Goal: Communication & Community: Answer question/provide support

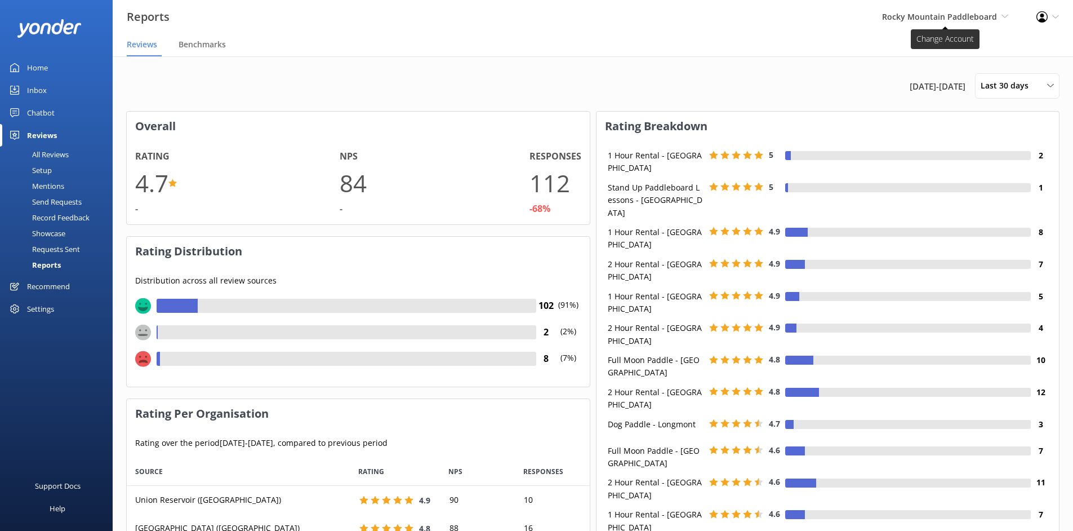
scroll to position [113, 455]
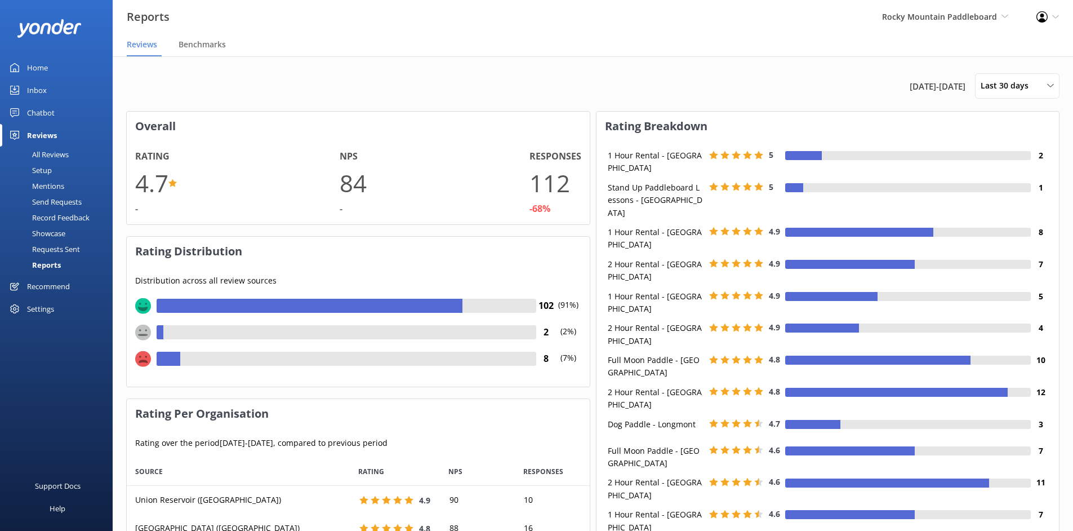
click at [1042, 17] on use at bounding box center [1041, 16] width 11 height 11
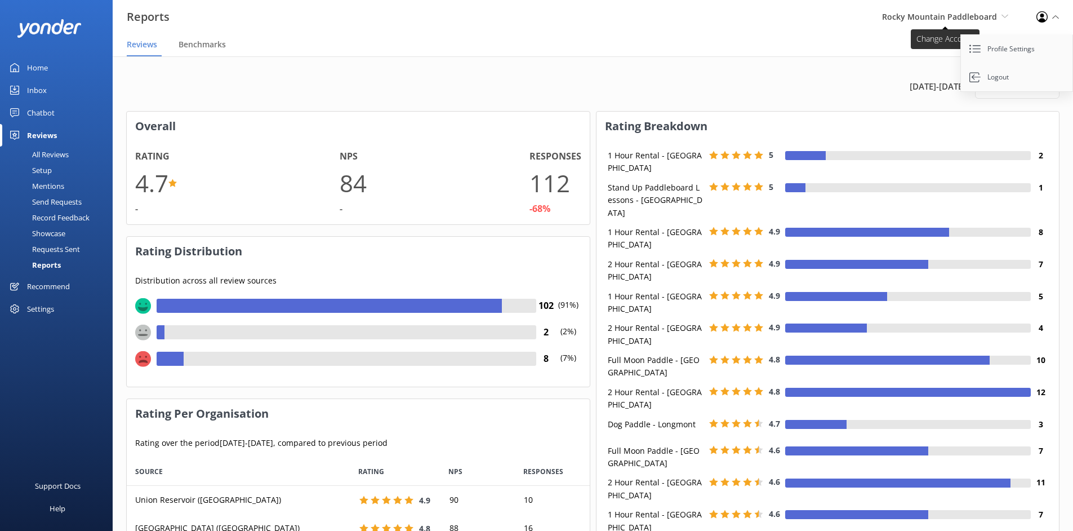
click at [999, 17] on span "Rocky Mountain Paddleboard Rocky Mountain Paddleboard Rocky Mountain Ski + Wake" at bounding box center [945, 17] width 126 height 12
click at [693, 21] on div "Reports Rocky Mountain Paddleboard Rocky Mountain Paddleboard [GEOGRAPHIC_DATA]…" at bounding box center [536, 17] width 1073 height 34
click at [56, 307] on div "Settings" at bounding box center [56, 308] width 113 height 23
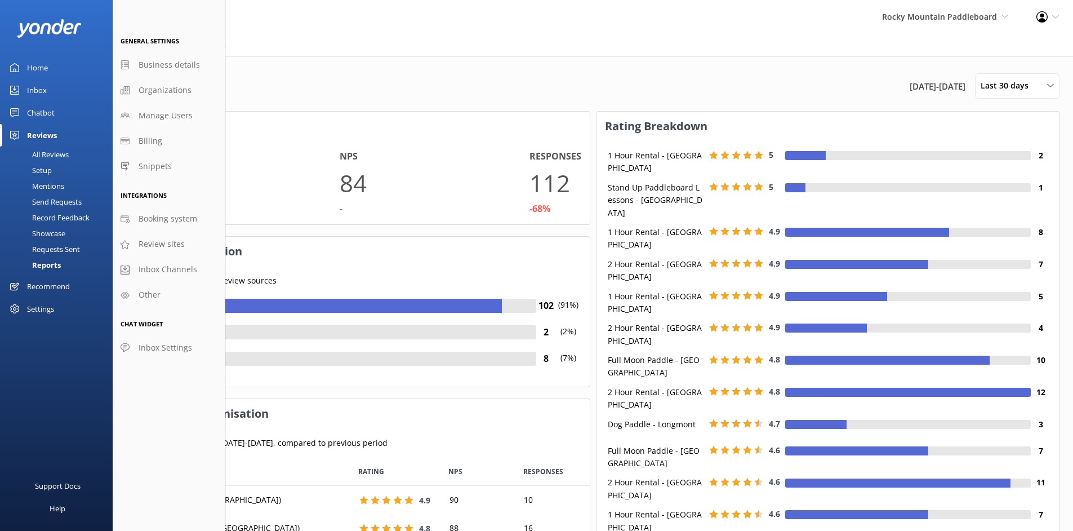
click at [38, 310] on div "Settings" at bounding box center [40, 308] width 27 height 23
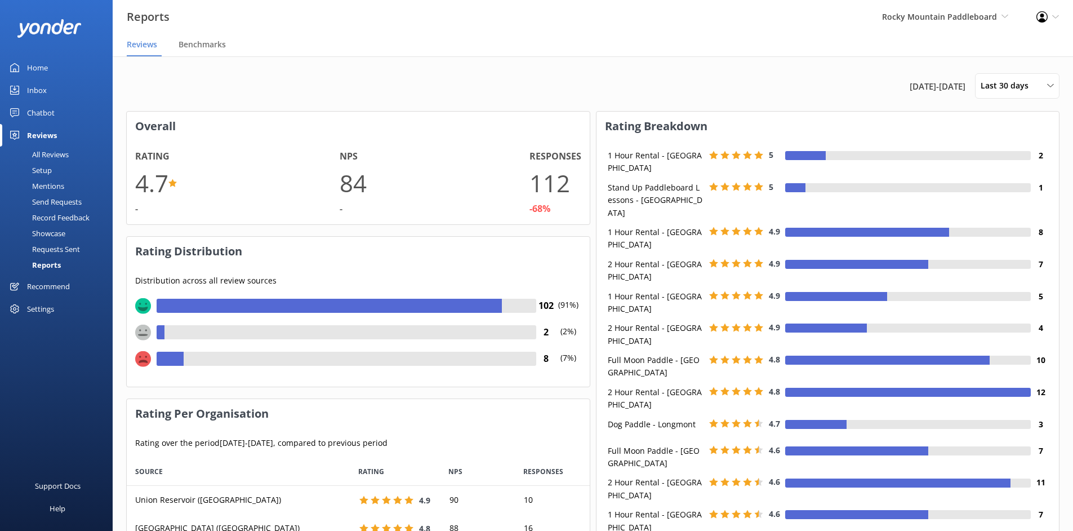
click at [38, 309] on div "Settings" at bounding box center [40, 308] width 27 height 23
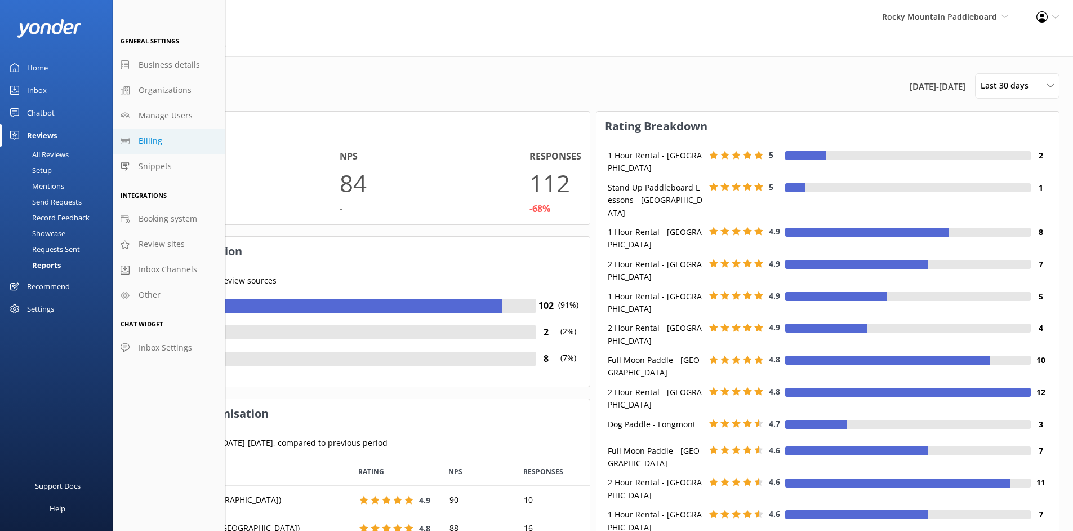
click at [140, 149] on link "Billing" at bounding box center [169, 140] width 113 height 25
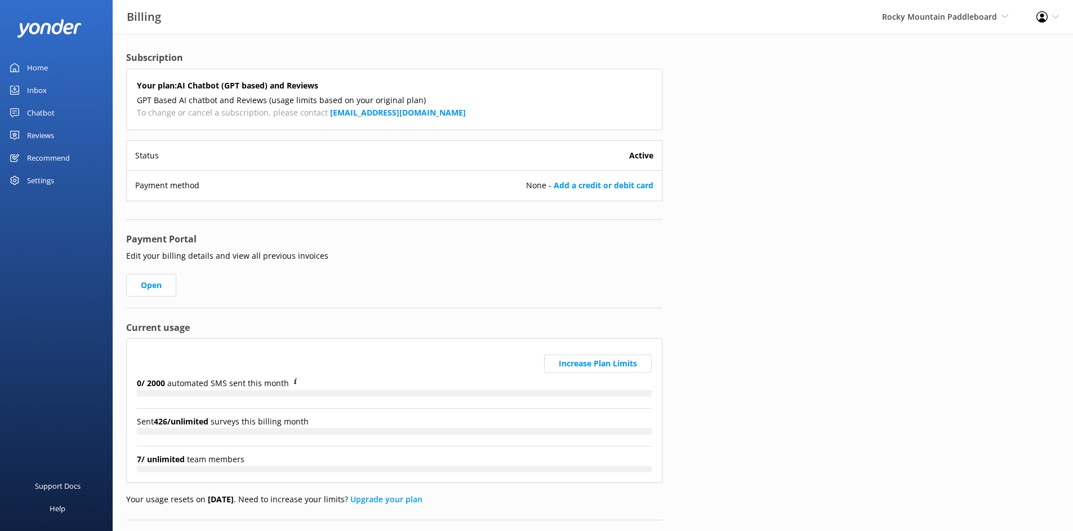
click at [43, 70] on div "Home" at bounding box center [37, 67] width 21 height 23
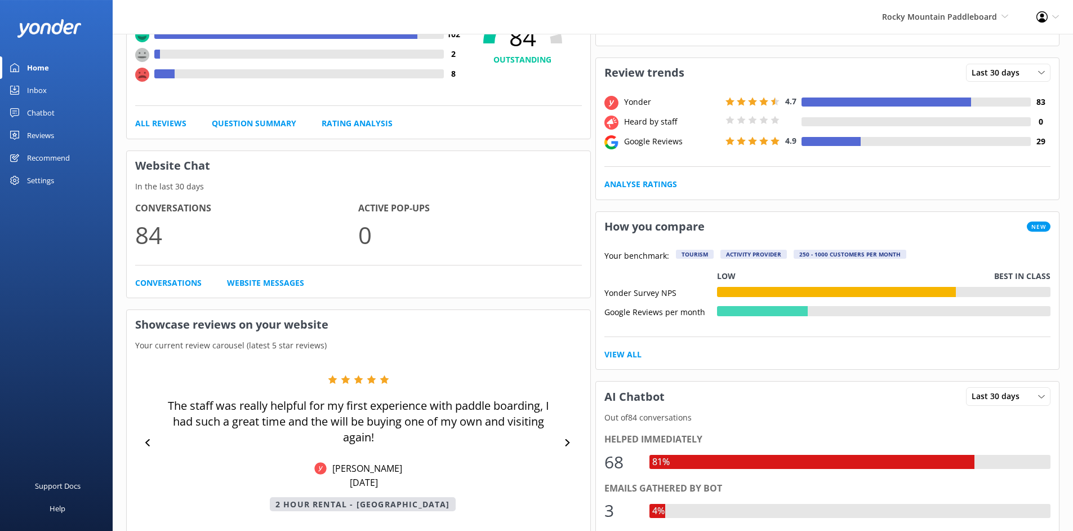
scroll to position [41, 0]
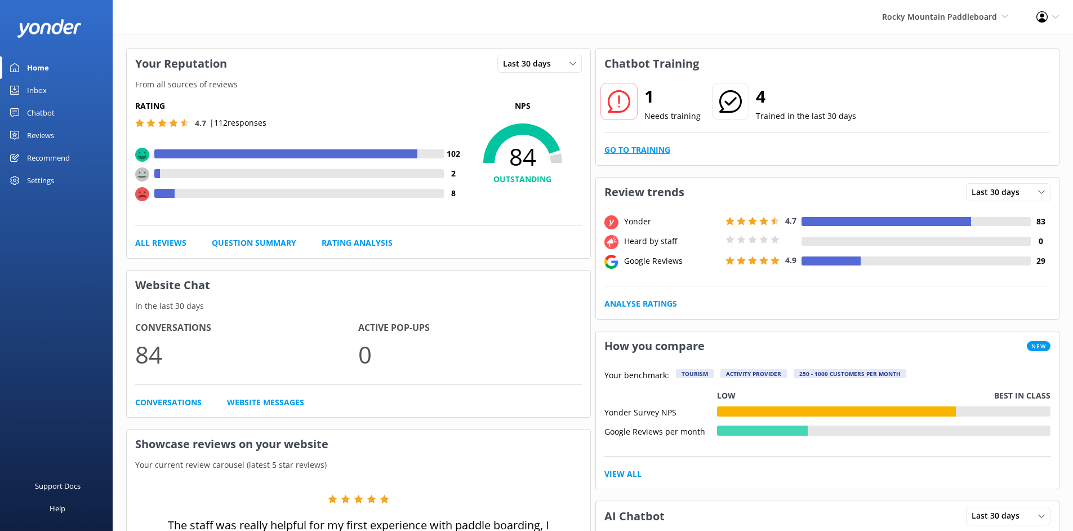
click at [618, 146] on link "Go to Training" at bounding box center [637, 150] width 66 height 12
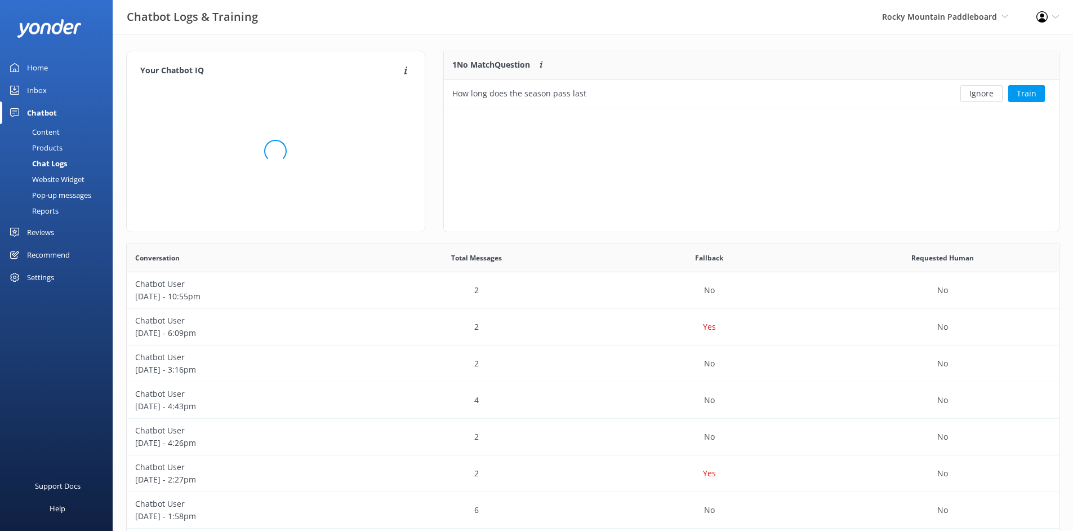
scroll to position [48, 607]
click at [1043, 90] on button "Train" at bounding box center [1026, 93] width 37 height 17
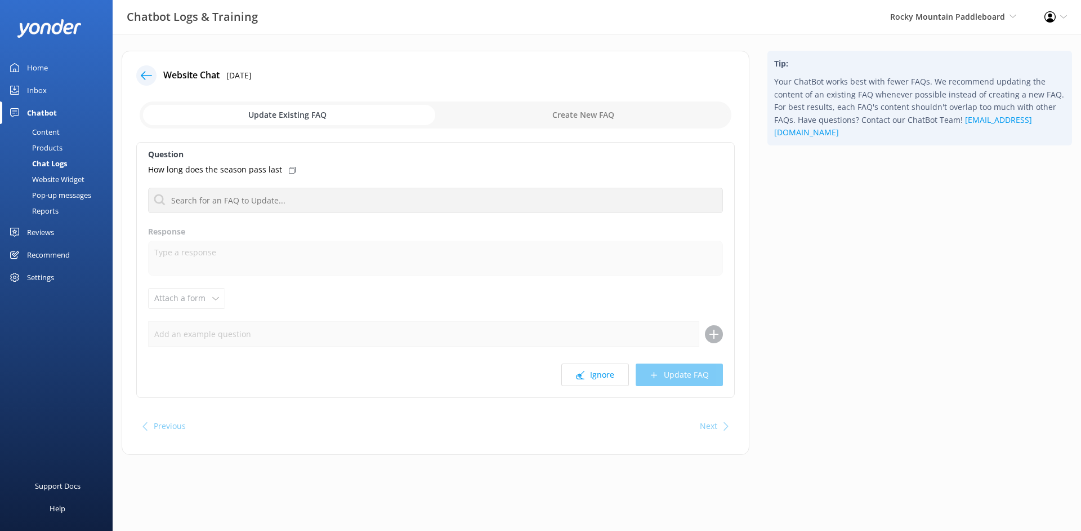
click at [673, 376] on div "Ignore Update FAQ" at bounding box center [435, 374] width 575 height 23
click at [525, 123] on input "checkbox" at bounding box center [436, 114] width 592 height 27
checkbox input "true"
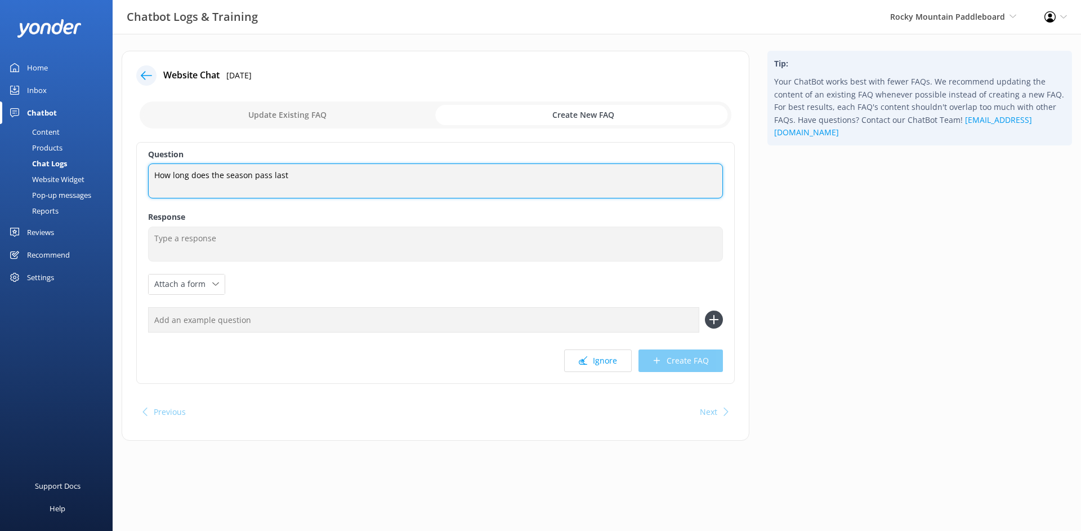
click at [408, 179] on textarea "How long does the season pass last" at bounding box center [435, 180] width 575 height 35
drag, startPoint x: 408, startPoint y: 179, endPoint x: 144, endPoint y: 173, distance: 264.8
click at [148, 173] on textarea "How long does the season pass last" at bounding box center [435, 180] width 575 height 35
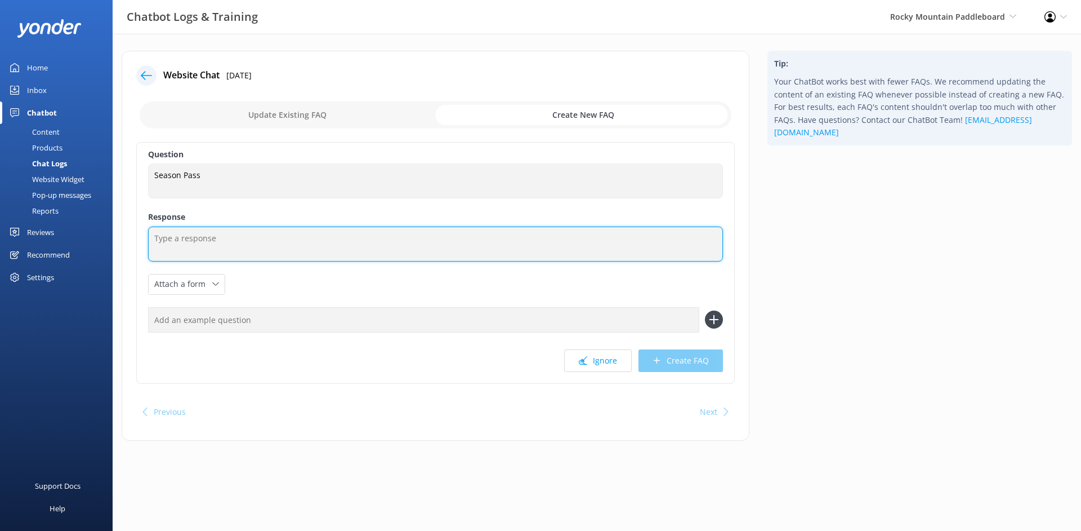
click at [167, 233] on textarea at bounding box center [435, 243] width 575 height 35
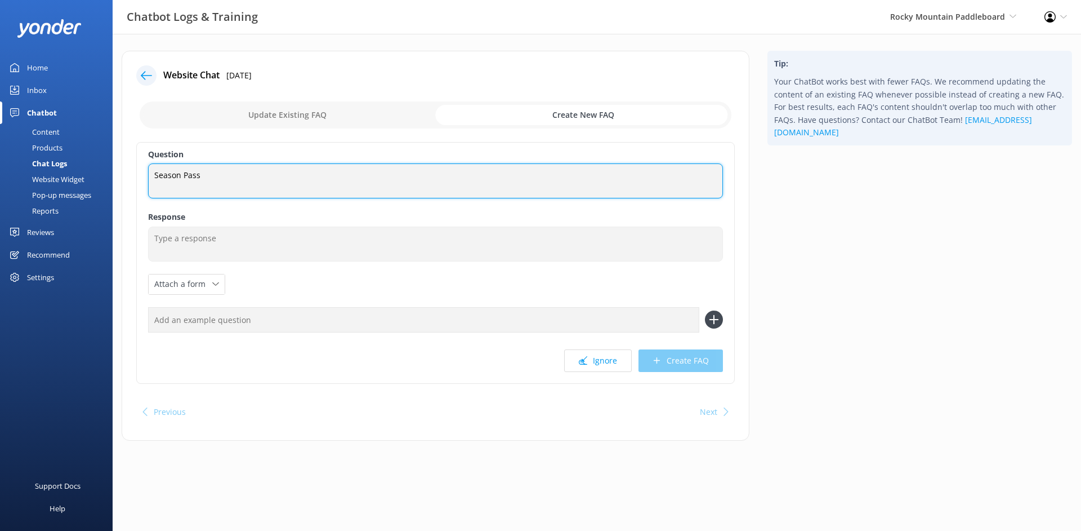
click at [233, 173] on textarea "Season Pass" at bounding box center [435, 180] width 575 height 35
drag, startPoint x: 197, startPoint y: 176, endPoint x: 156, endPoint y: 173, distance: 41.2
click at [156, 173] on textarea "Season Pass" at bounding box center [435, 180] width 575 height 35
click at [226, 173] on textarea "Season Pass" at bounding box center [435, 180] width 575 height 35
click at [220, 176] on textarea "Season Pass" at bounding box center [435, 180] width 575 height 35
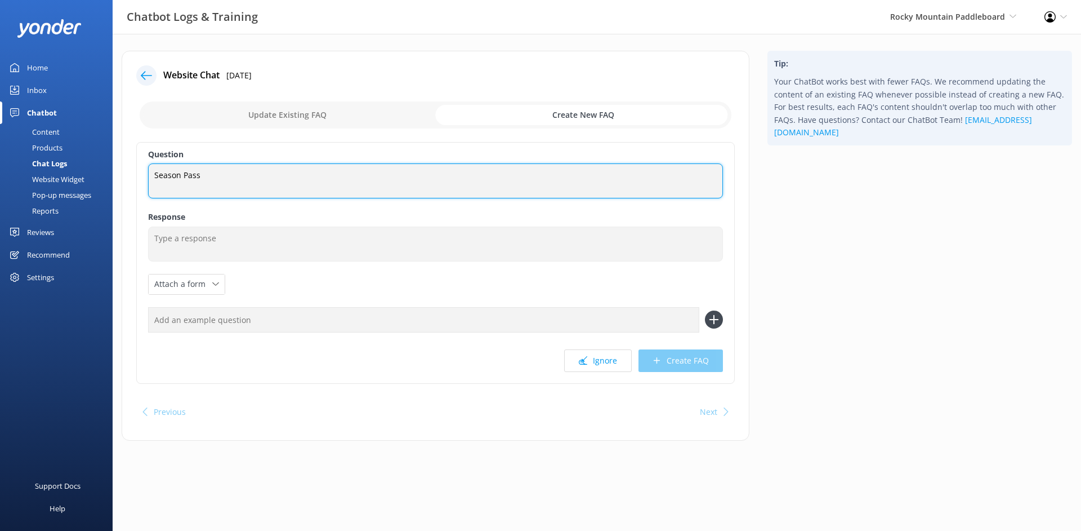
click at [212, 174] on textarea "Season Pass" at bounding box center [435, 180] width 575 height 35
click at [201, 177] on textarea "Season Pass" at bounding box center [435, 180] width 575 height 35
drag, startPoint x: 201, startPoint y: 176, endPoint x: 140, endPoint y: 175, distance: 60.8
click at [148, 175] on textarea "Season Pass" at bounding box center [435, 180] width 575 height 35
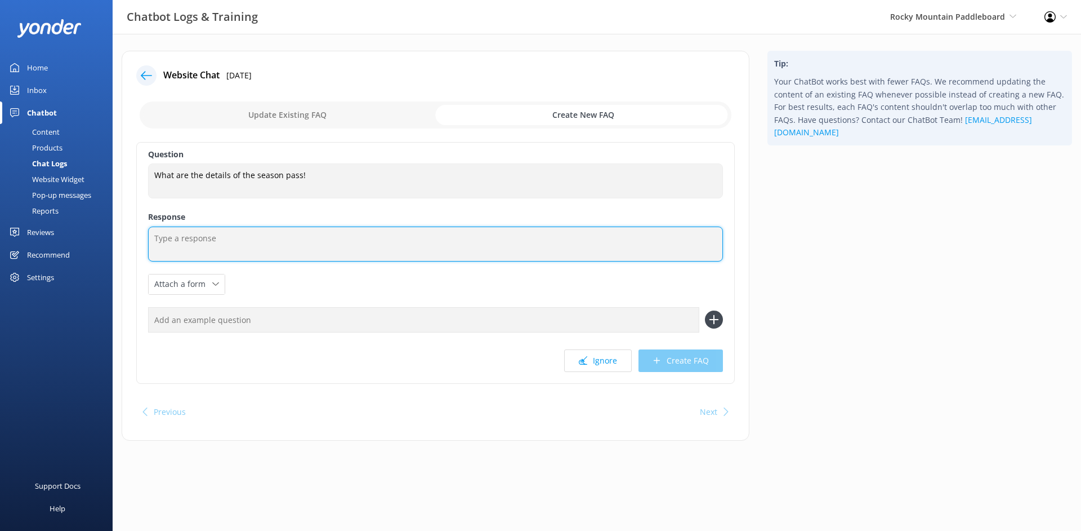
click at [186, 239] on textarea at bounding box center [435, 243] width 575 height 35
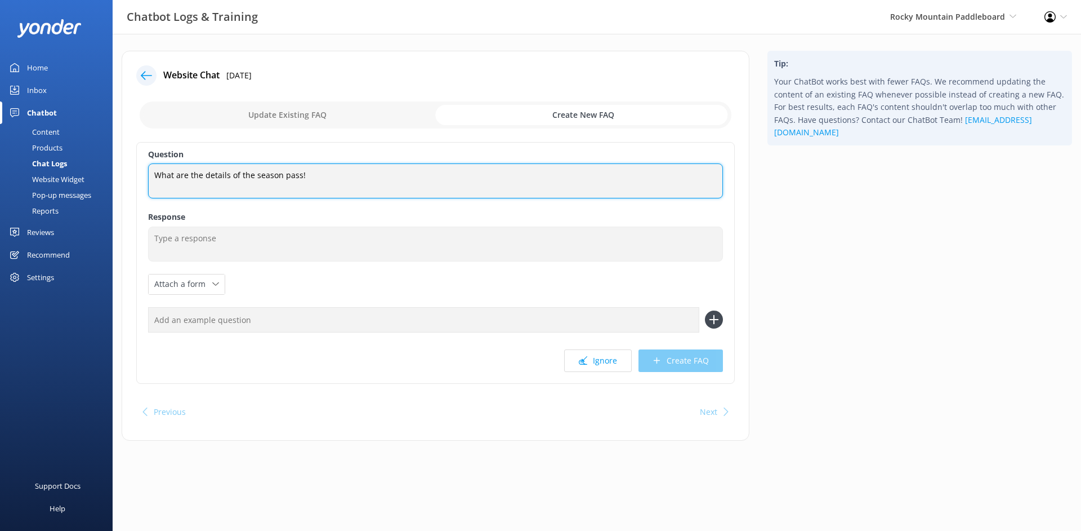
click at [305, 173] on textarea "What are the details of the season pass!" at bounding box center [435, 180] width 575 height 35
type textarea "What are the details of the season pass?"
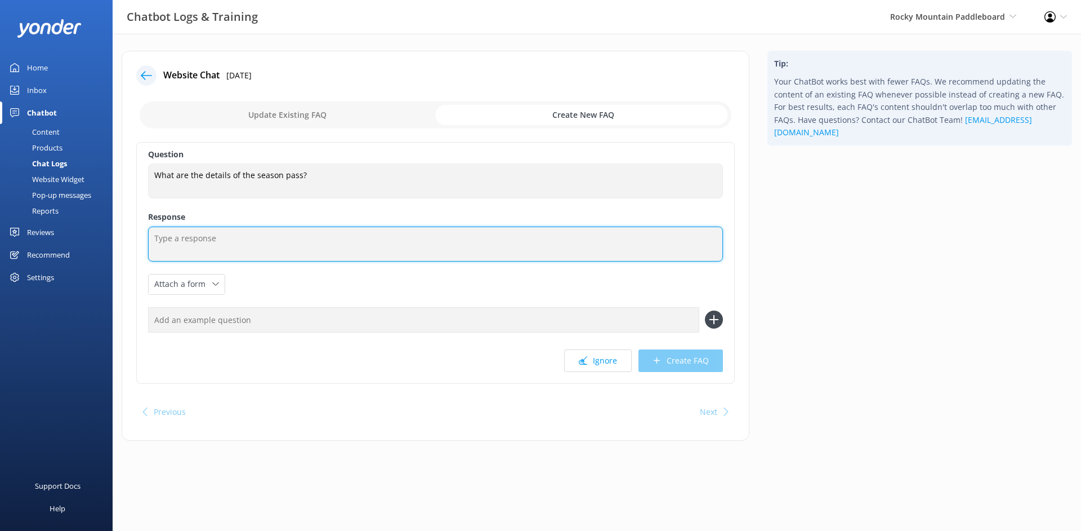
click at [257, 237] on textarea at bounding box center [435, 243] width 575 height 35
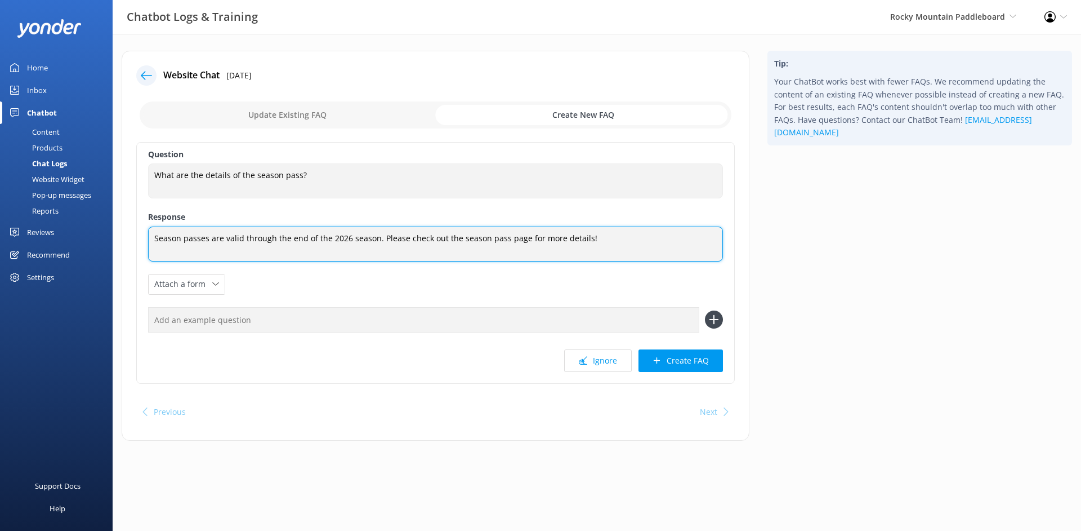
paste textarea "[URL][DOMAIN_NAME]"
type textarea "Season passes are valid through the end of the 2026 season. Please check out th…"
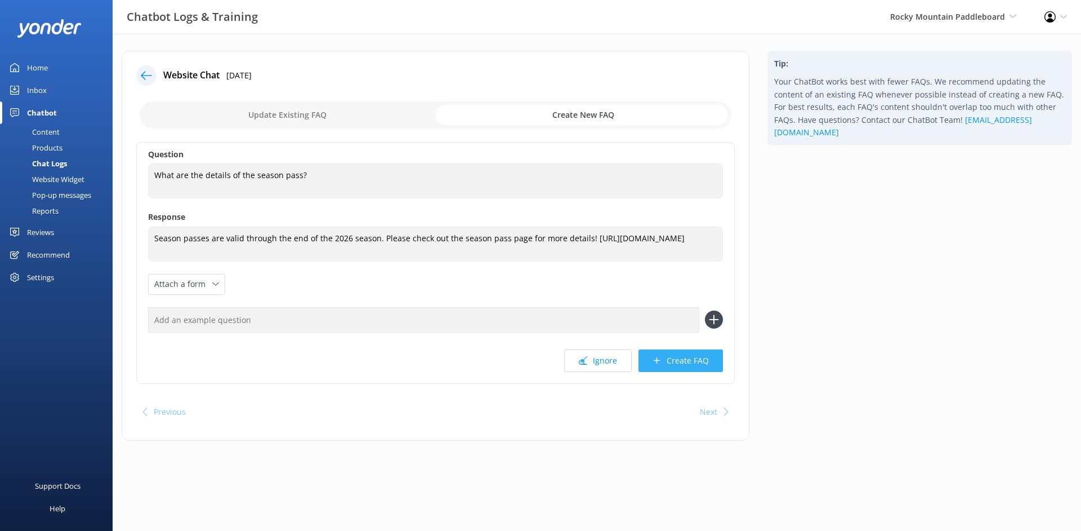
click at [674, 356] on button "Create FAQ" at bounding box center [681, 360] width 84 height 23
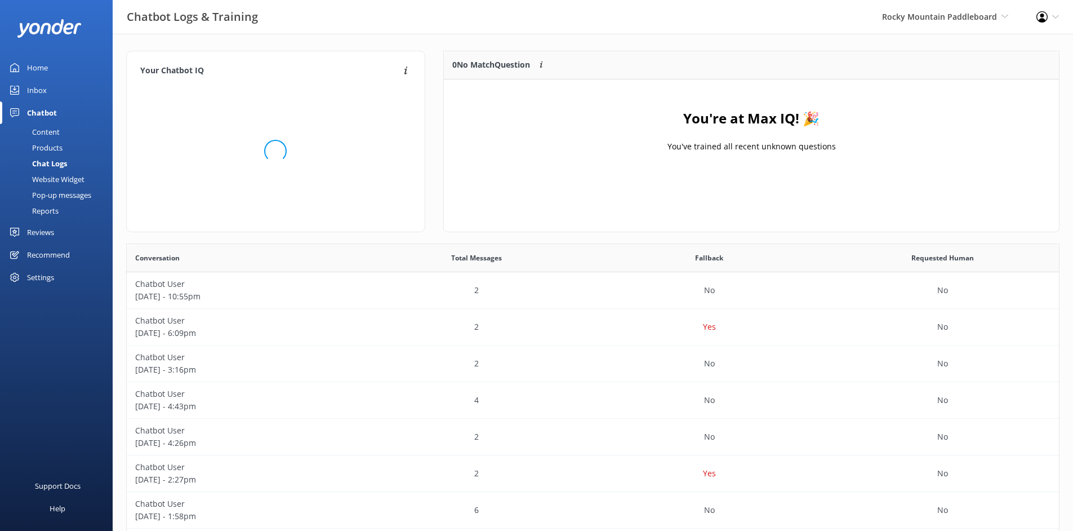
scroll to position [132, 607]
click at [53, 72] on link "Home" at bounding box center [56, 67] width 113 height 23
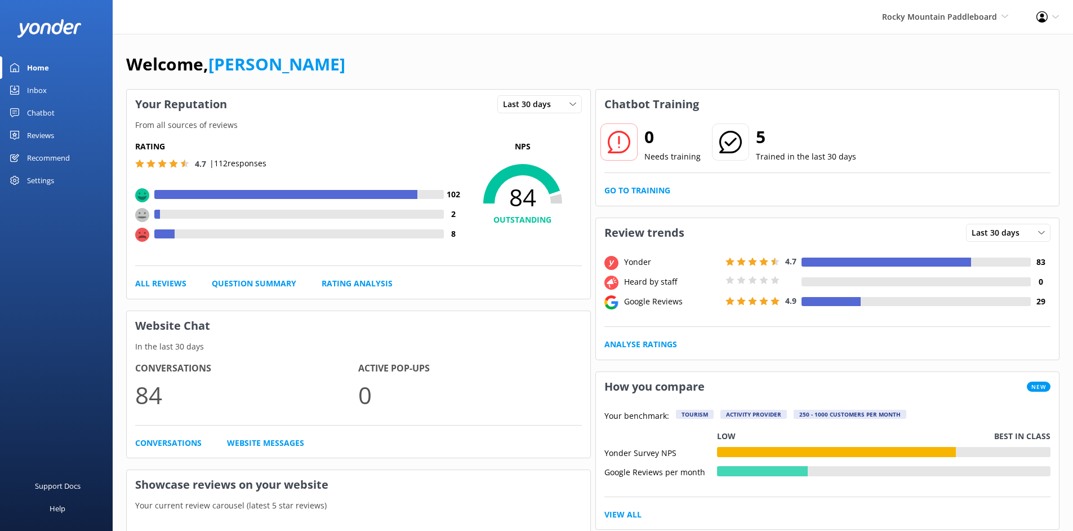
click at [74, 141] on link "Reviews" at bounding box center [56, 135] width 113 height 23
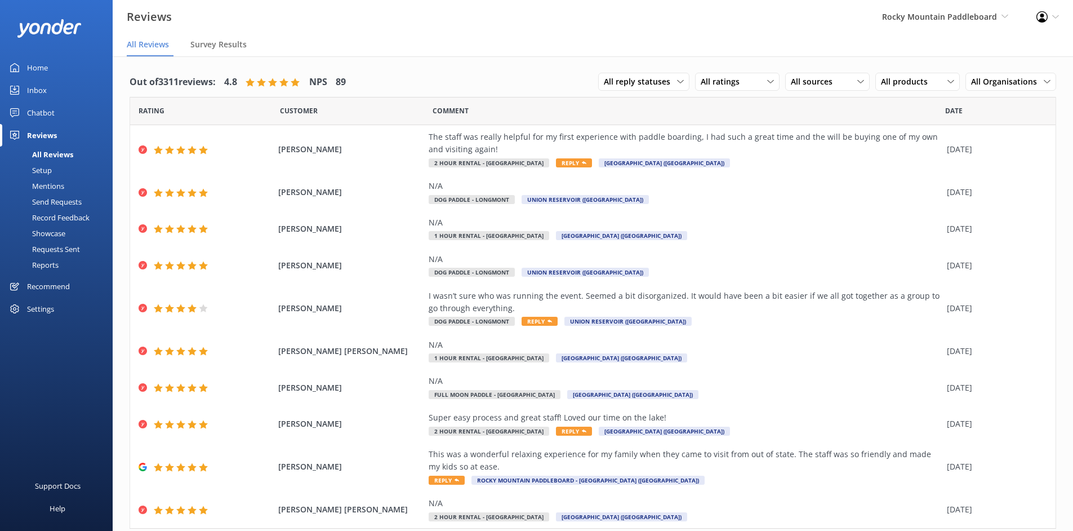
click at [73, 64] on link "Home" at bounding box center [56, 67] width 113 height 23
